Goal: Find specific page/section: Find specific page/section

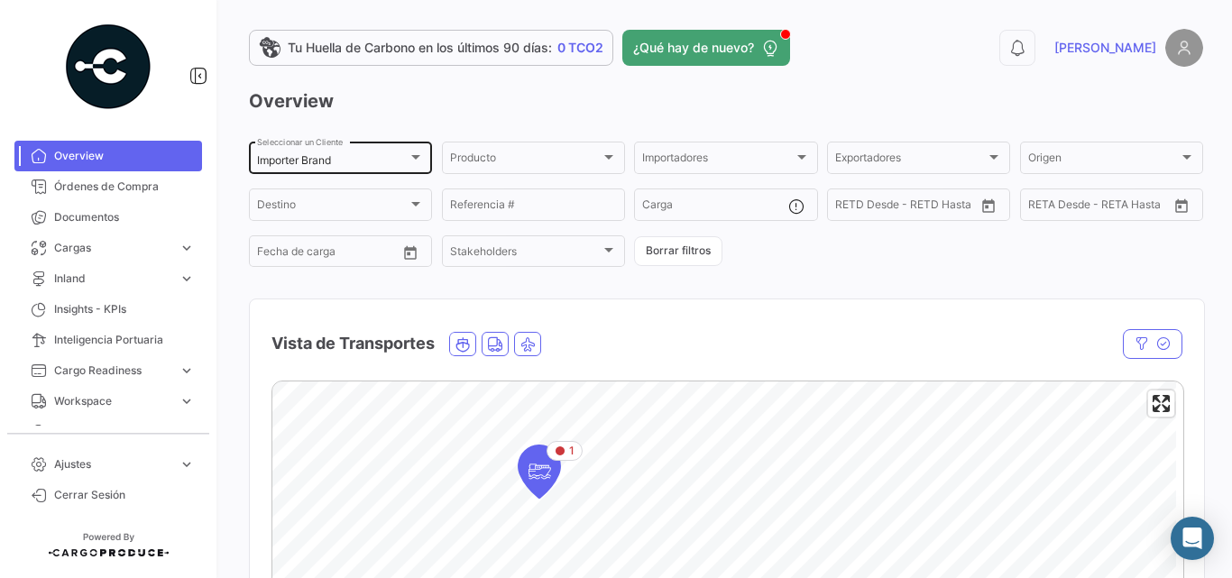
click at [298, 168] on div "Importer Brand Seleccionar un Cliente" at bounding box center [340, 156] width 167 height 35
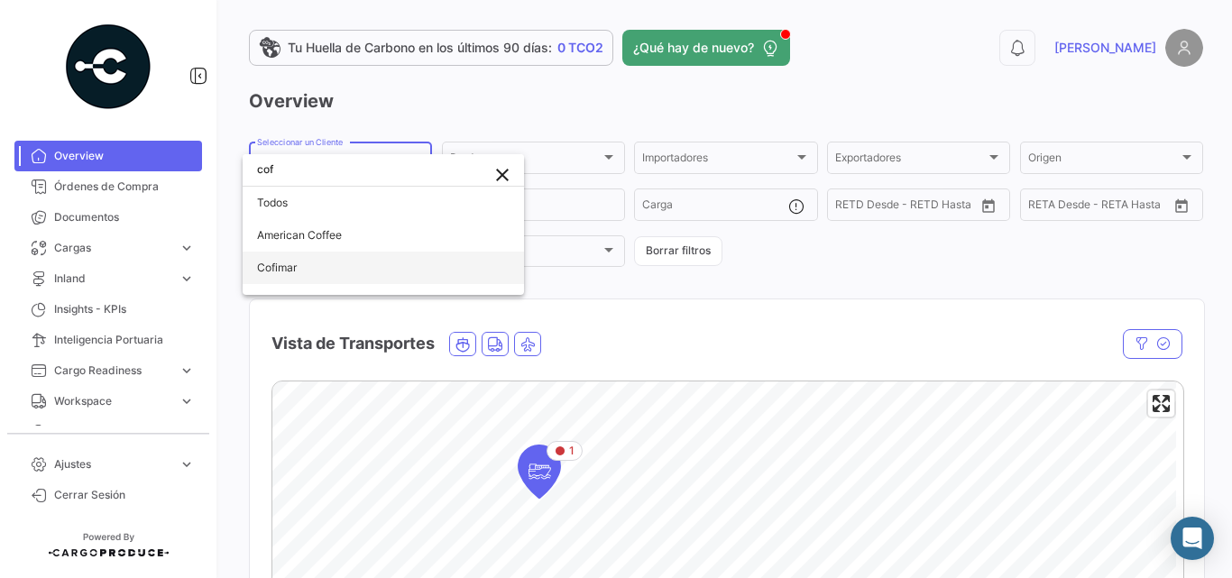
type input "cof"
click at [328, 258] on span "Cofimar" at bounding box center [383, 268] width 252 height 32
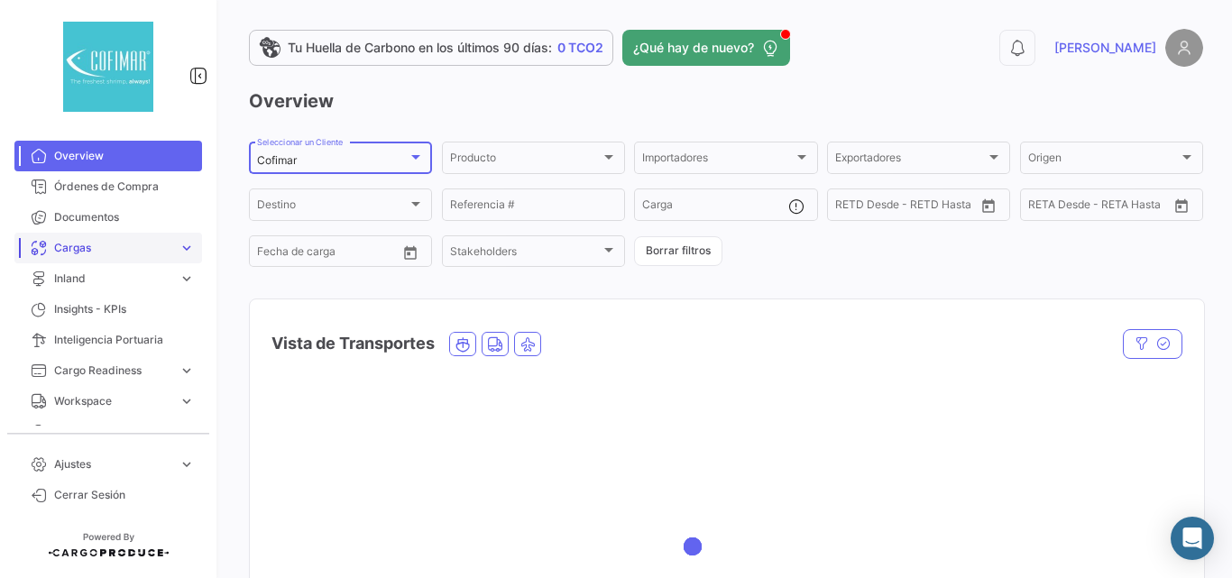
click at [148, 247] on span "Cargas" at bounding box center [112, 248] width 117 height 16
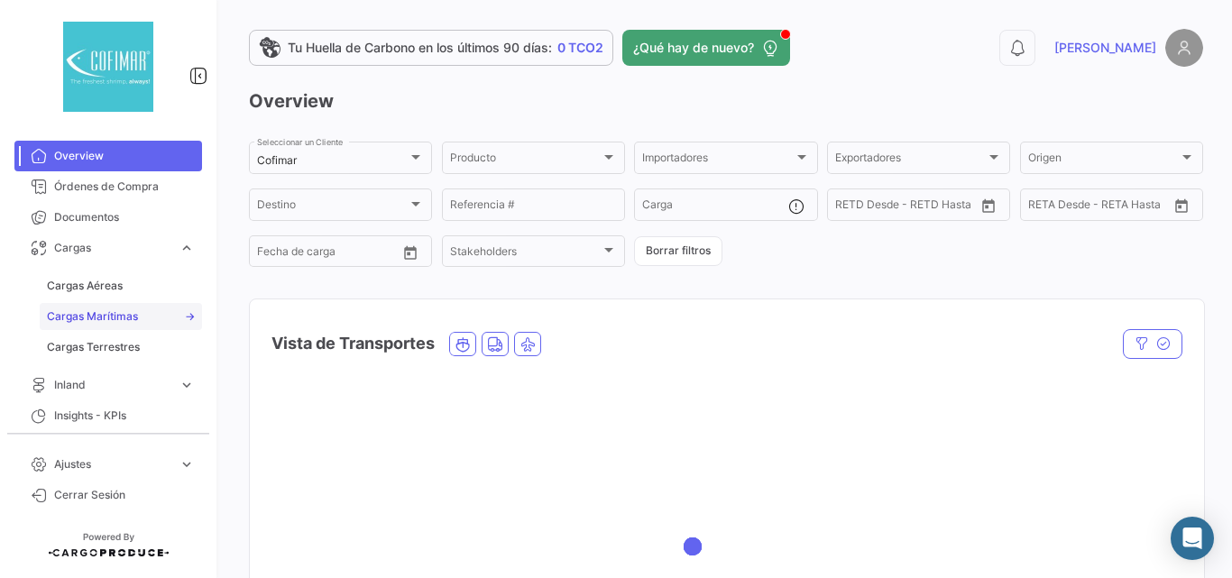
click at [115, 319] on span "Cargas Marítimas" at bounding box center [92, 316] width 91 height 16
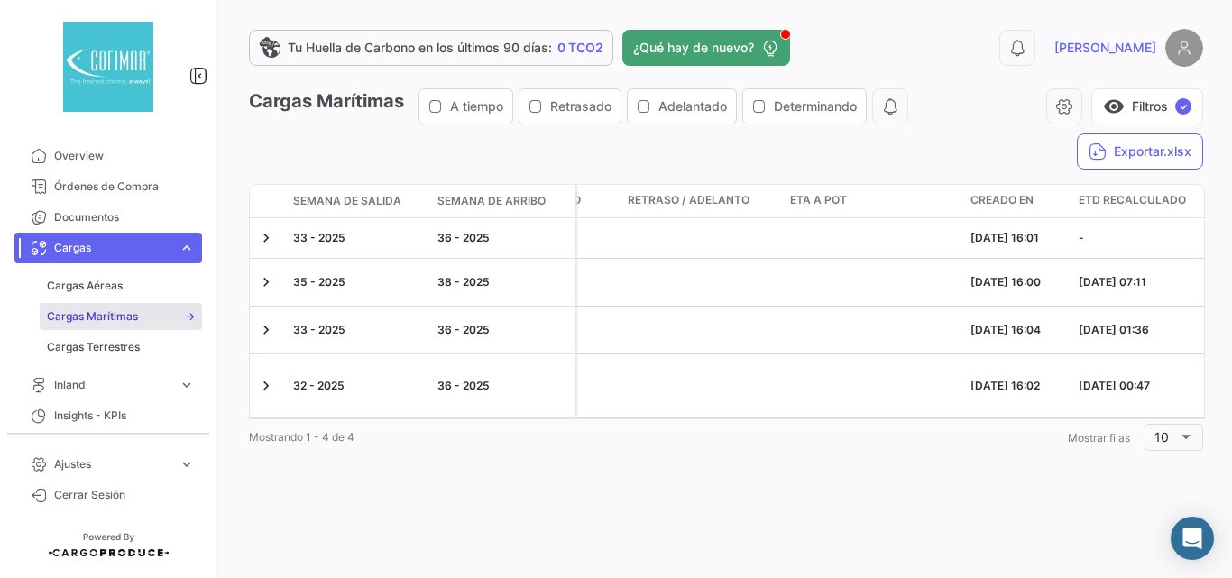
scroll to position [0, 1659]
click at [1145, 115] on button "visibility Filtros ✓" at bounding box center [1147, 106] width 112 height 36
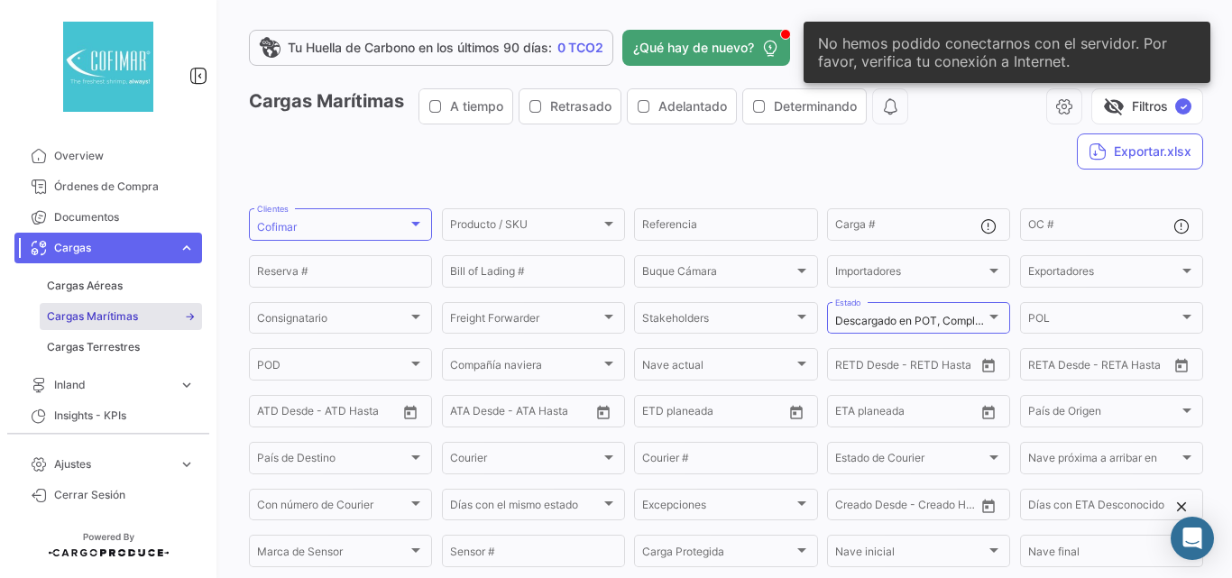
scroll to position [241, 0]
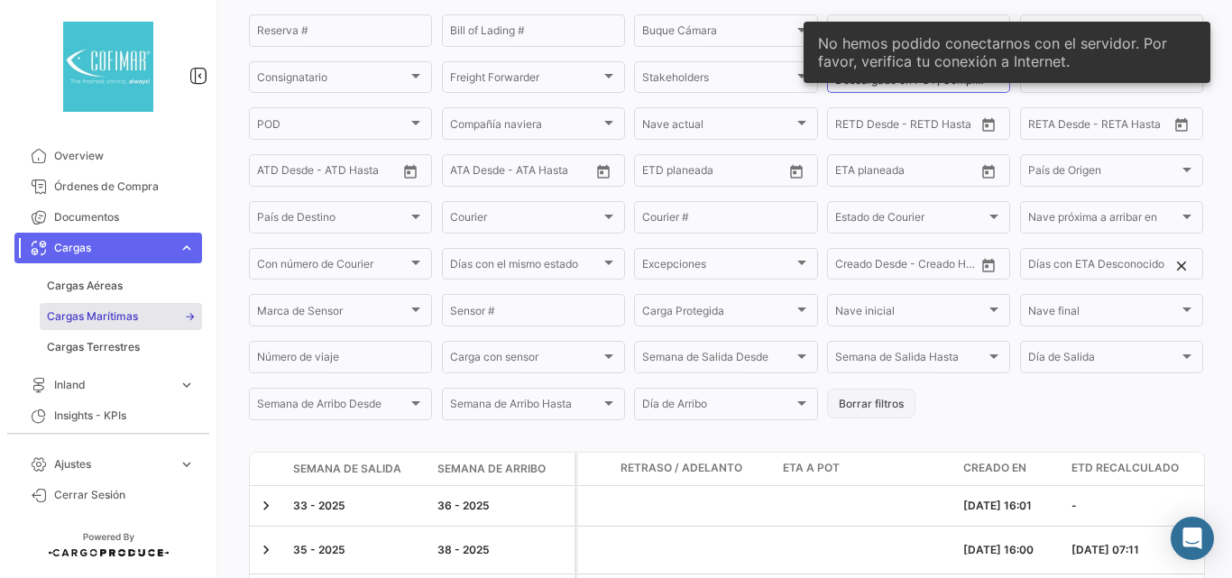
click at [847, 404] on button "Borrar filtros" at bounding box center [871, 404] width 88 height 30
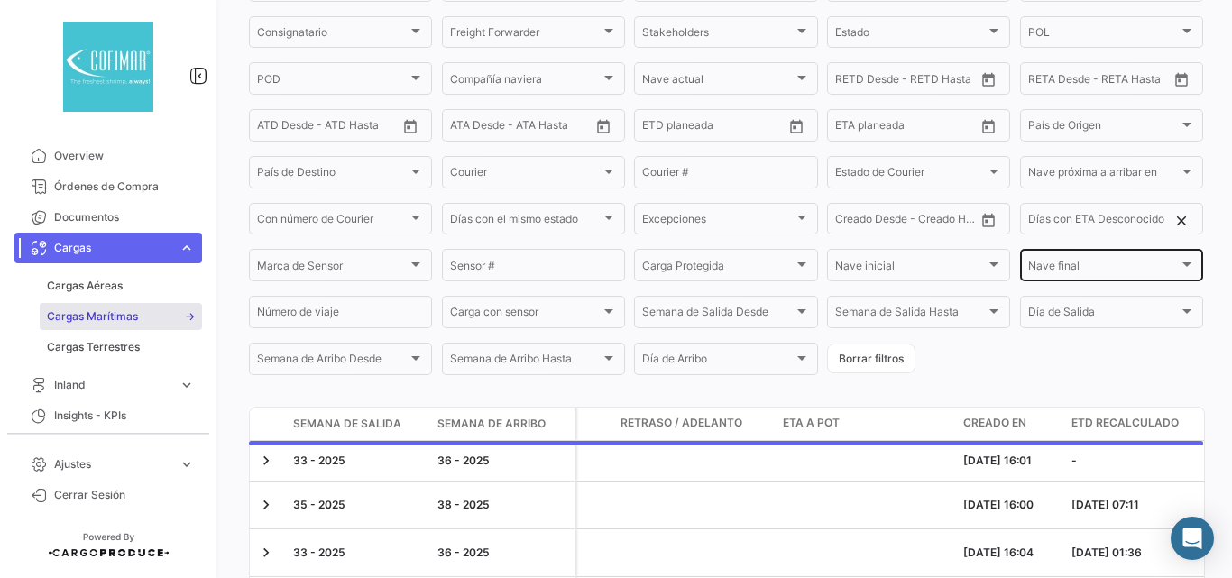
scroll to position [0, 0]
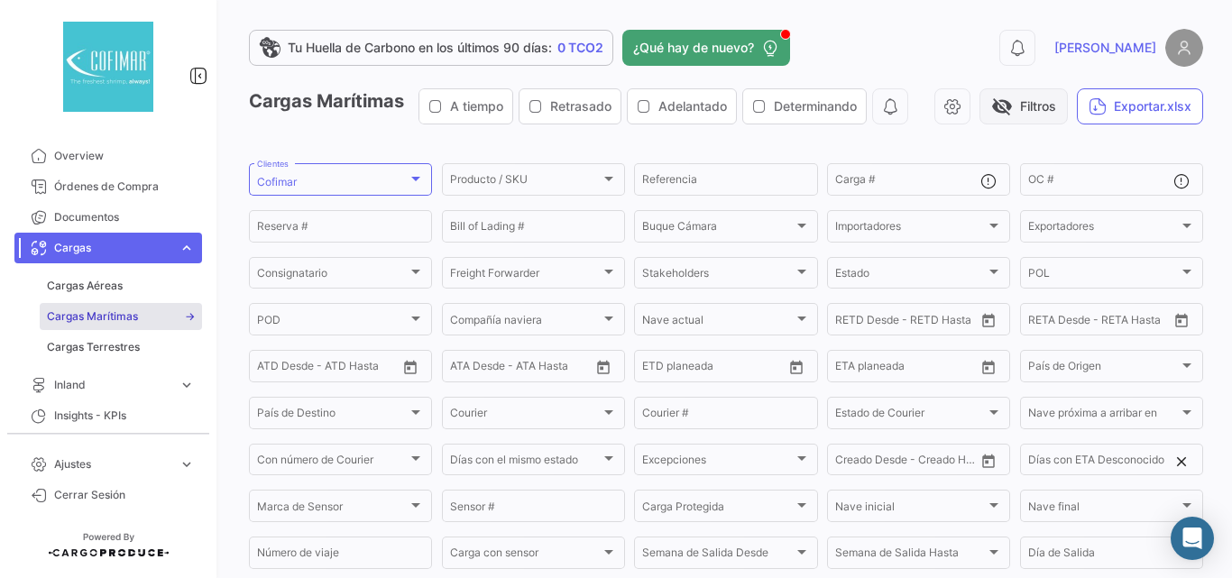
click at [1012, 98] on span "visibility_off" at bounding box center [1002, 107] width 22 height 22
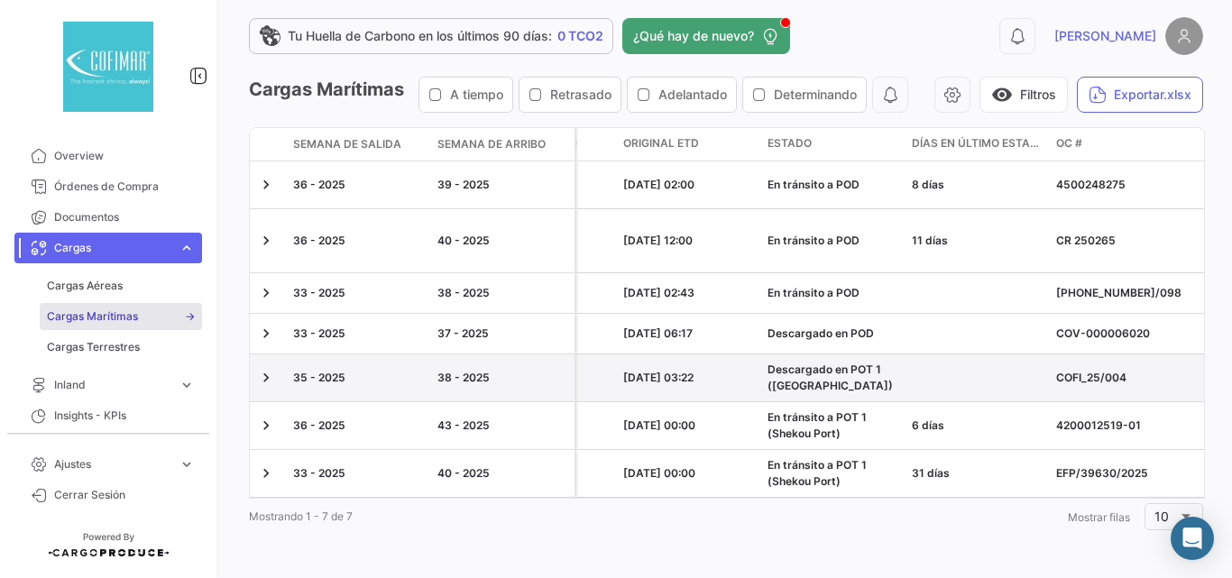
scroll to position [0, 2320]
